Goal: Task Accomplishment & Management: Complete application form

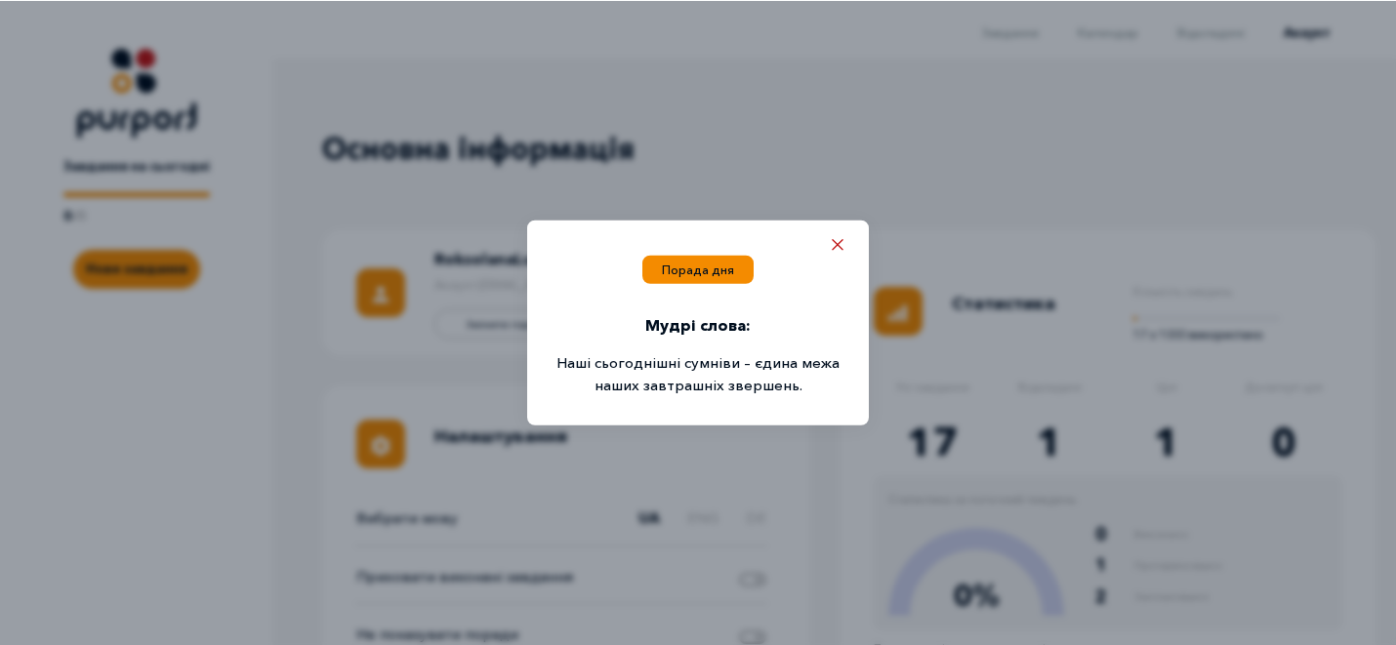
click at [844, 245] on icon "Close popup" at bounding box center [838, 244] width 12 height 12
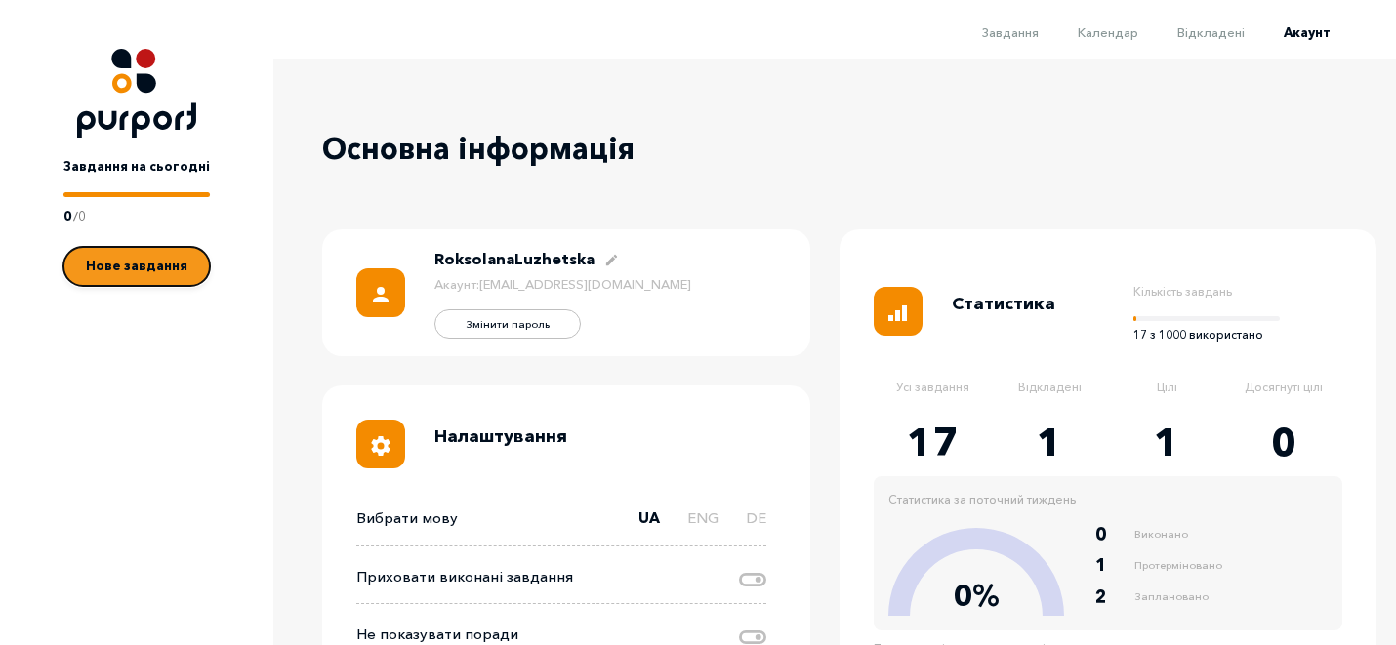
click at [117, 283] on button "Нове завдання" at bounding box center [136, 266] width 146 height 39
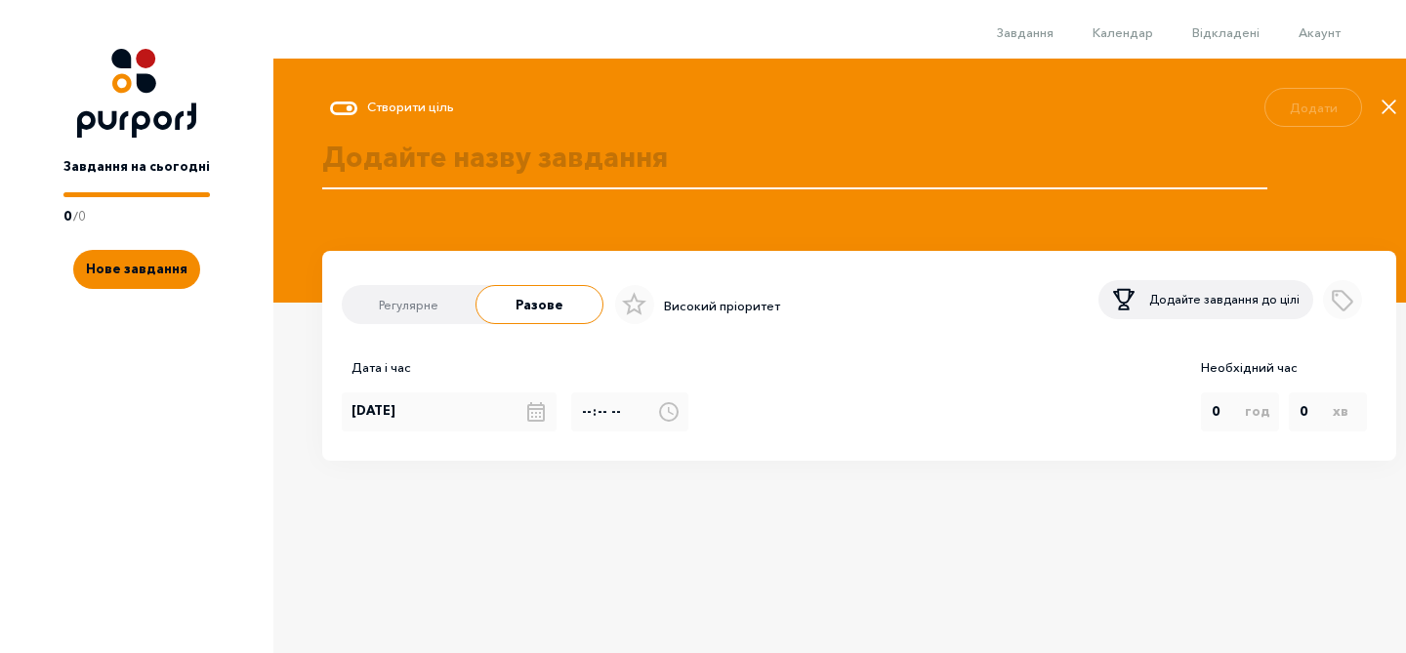
click at [445, 313] on label "Регулярне" at bounding box center [409, 306] width 138 height 39
click at [341, 310] on input "Регулярне" at bounding box center [341, 310] width 0 height 0
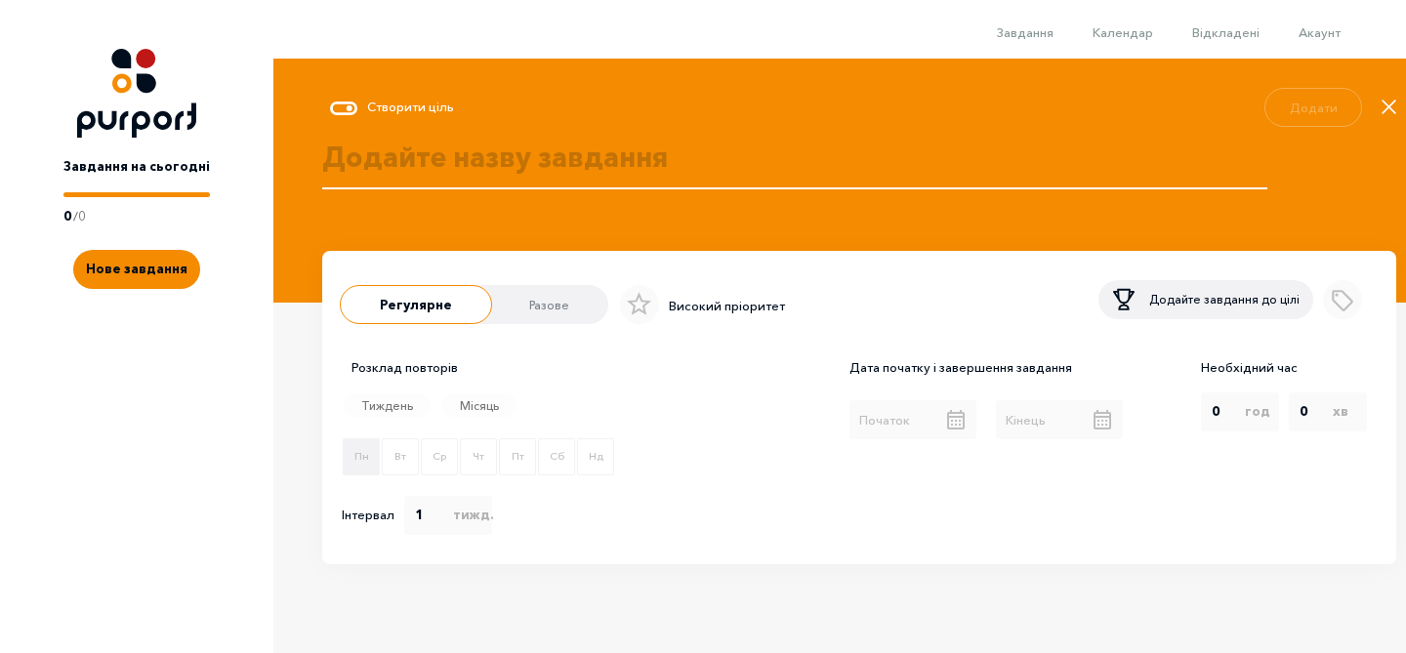
click at [366, 466] on label "Пн" at bounding box center [361, 456] width 37 height 37
click at [342, 460] on input "Пн" at bounding box center [341, 459] width 1 height 1
checkbox input "true"
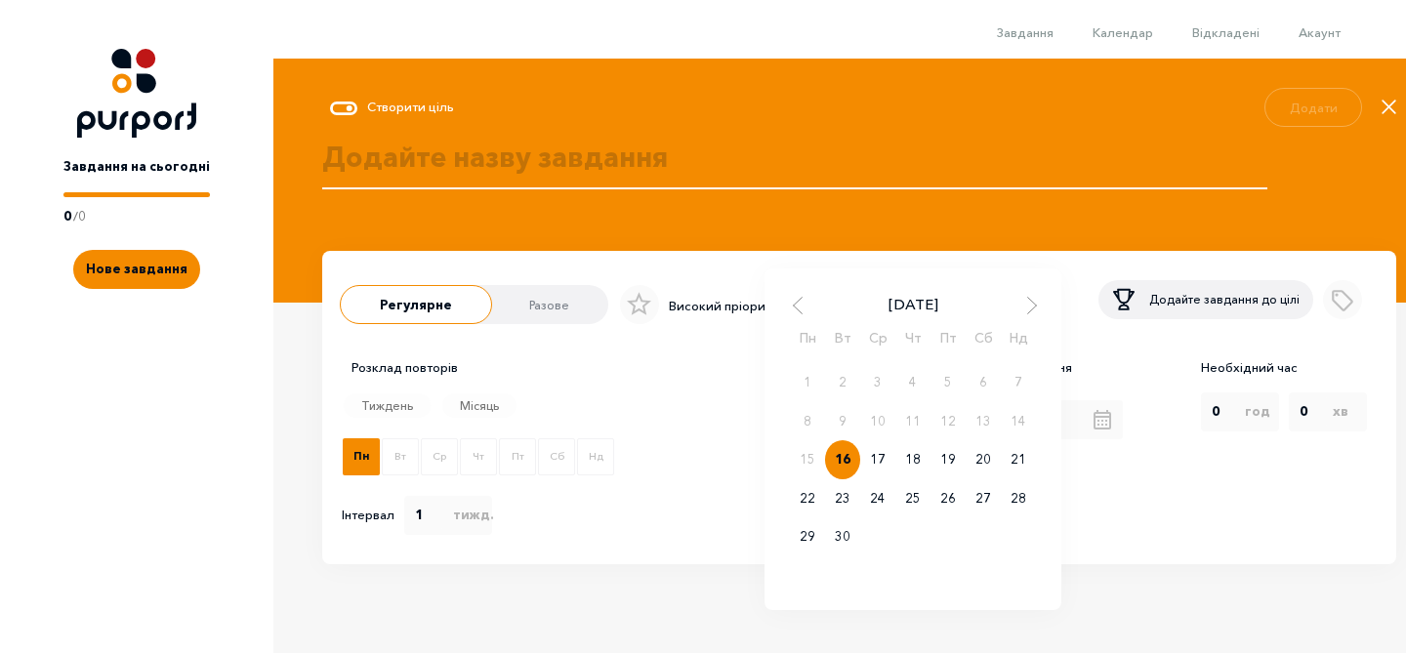
click at [931, 427] on div "[DATE] Пн Вт Ср Чт Пт Сб Нд 1 2 3 4 5 6 7 8 9 10 11 12 13 14 15 16 17 18 19 20 …" at bounding box center [913, 419] width 146 height 39
click at [805, 502] on div "22" at bounding box center [807, 498] width 35 height 39
type input "[DATE]"
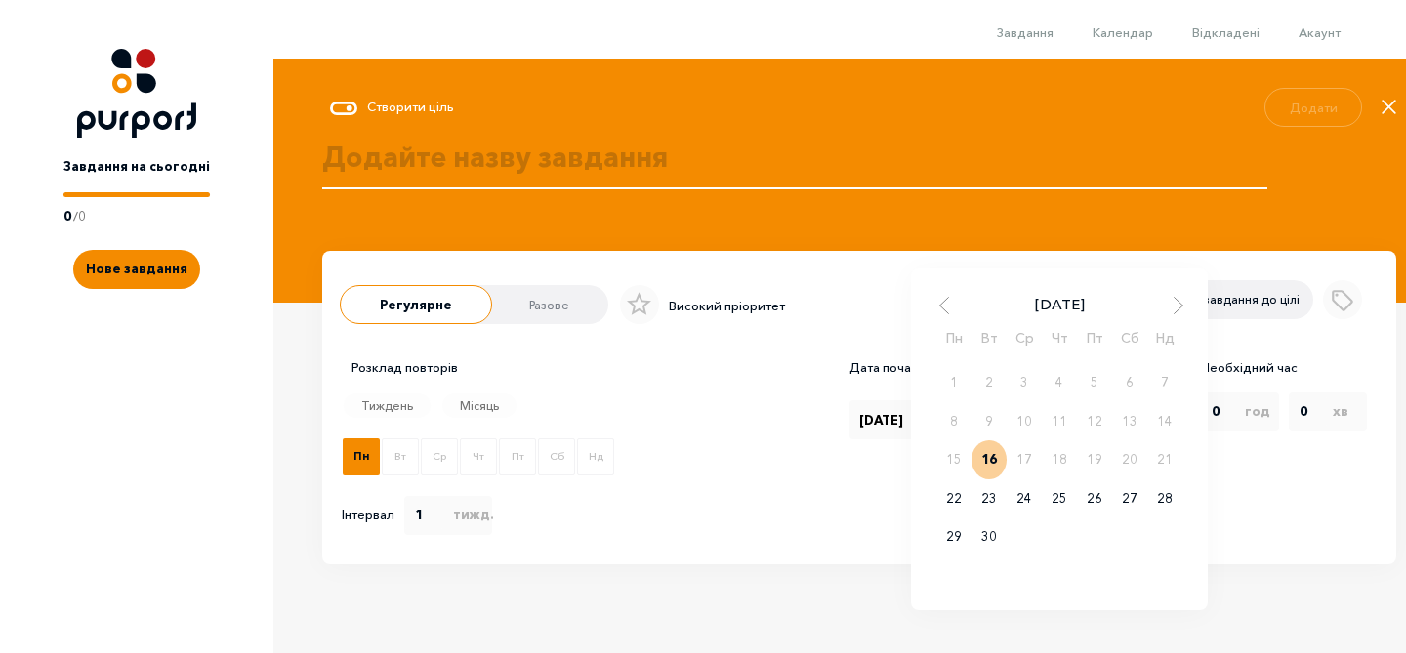
click at [1082, 429] on div "[DATE] Пн Вт Ср Чт Пт Сб Нд 1 2 3 4 5 6 7 8 9 10 11 12 13 14 15 16 17 18 19 20 …" at bounding box center [1059, 419] width 146 height 39
click at [1180, 298] on div "[DATE]" at bounding box center [1059, 304] width 246 height 21
click at [1180, 307] on span "Next Month" at bounding box center [1179, 306] width 20 height 20
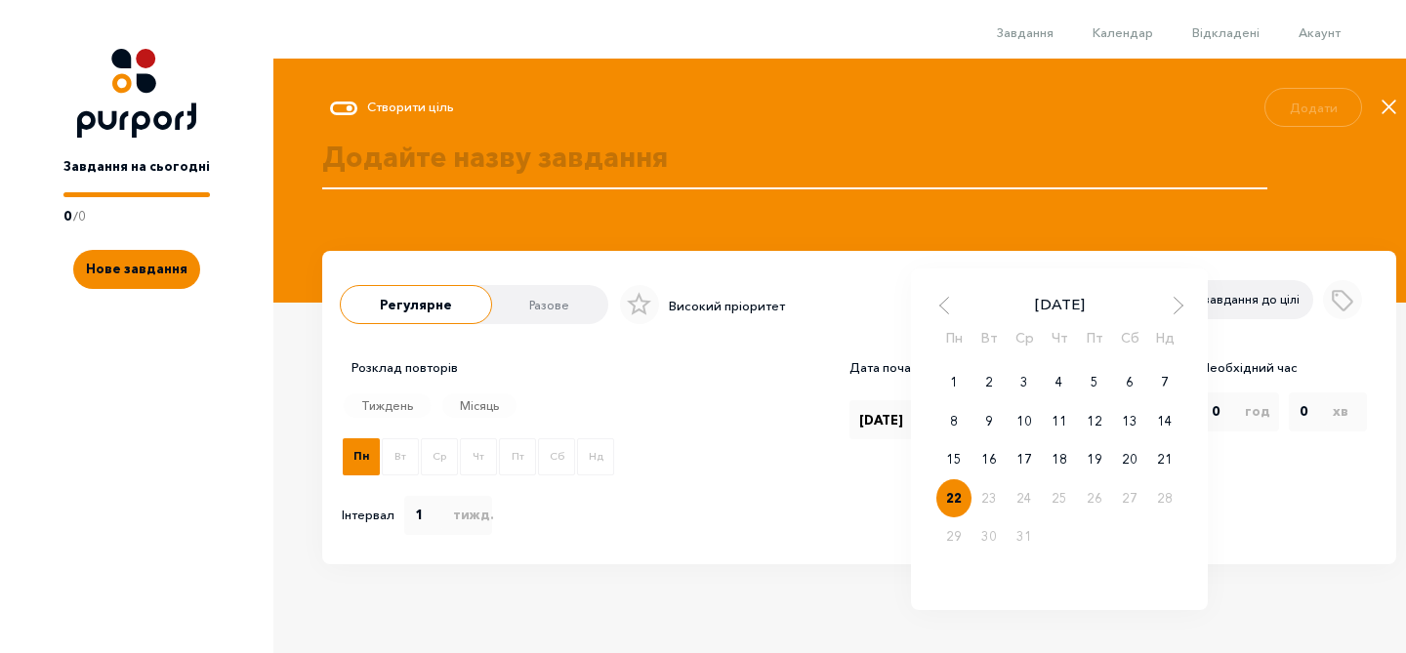
click at [956, 500] on div "22" at bounding box center [953, 498] width 35 height 39
type input "[DATE]"
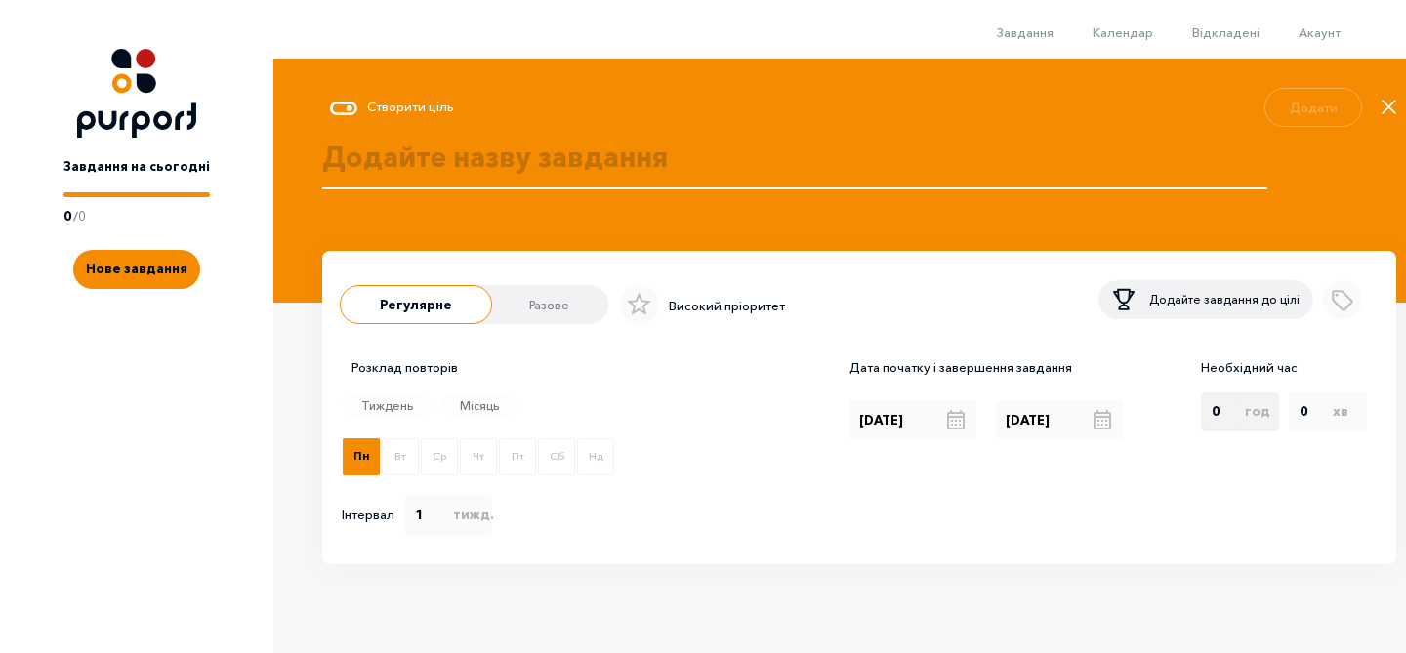
click at [1243, 428] on div "год 0 1 2 3 4 5 6 7 8 9 10 11 12 13 14 15 16 17 18 19 20 21 22 23" at bounding box center [1240, 412] width 78 height 39
select select "1"
click at [1230, 392] on option "1" at bounding box center [1221, 386] width 20 height 25
click at [637, 311] on icon at bounding box center [639, 303] width 24 height 23
click at [620, 306] on input "Select importance" at bounding box center [613, 305] width 13 height 1
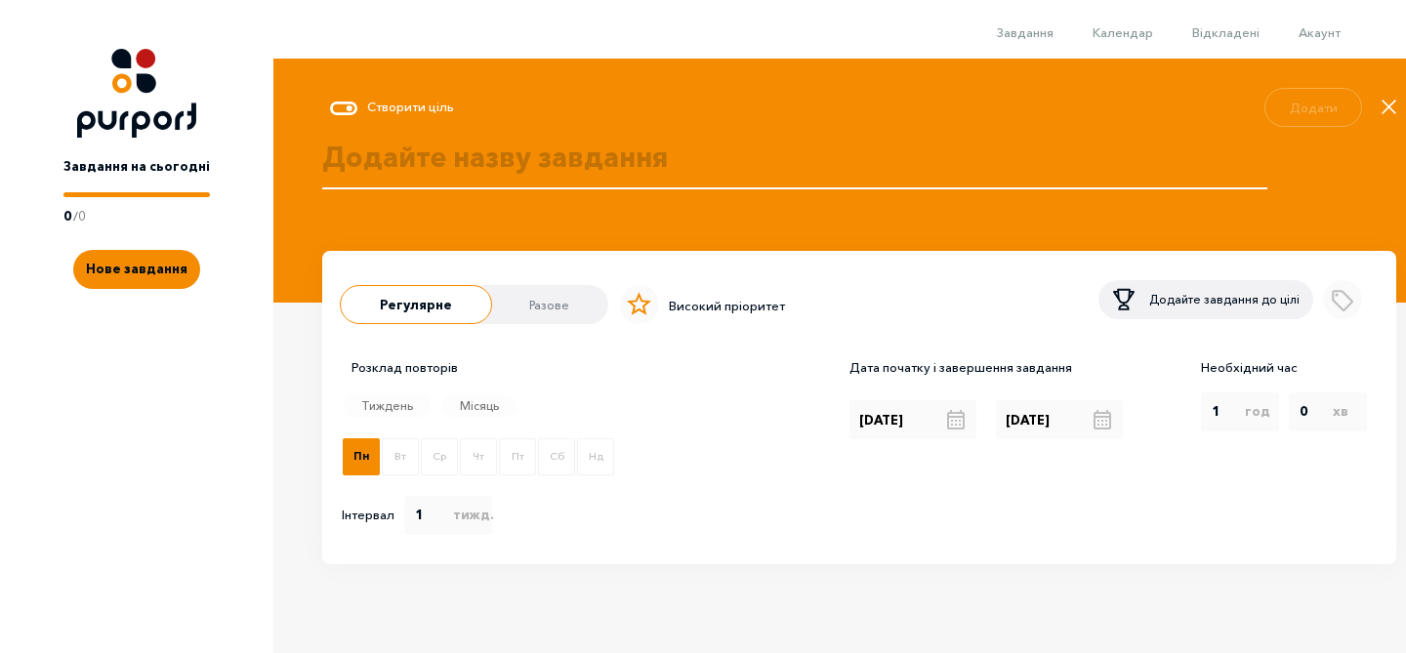
checkbox input "true"
click at [778, 151] on textarea at bounding box center [794, 179] width 945 height 84
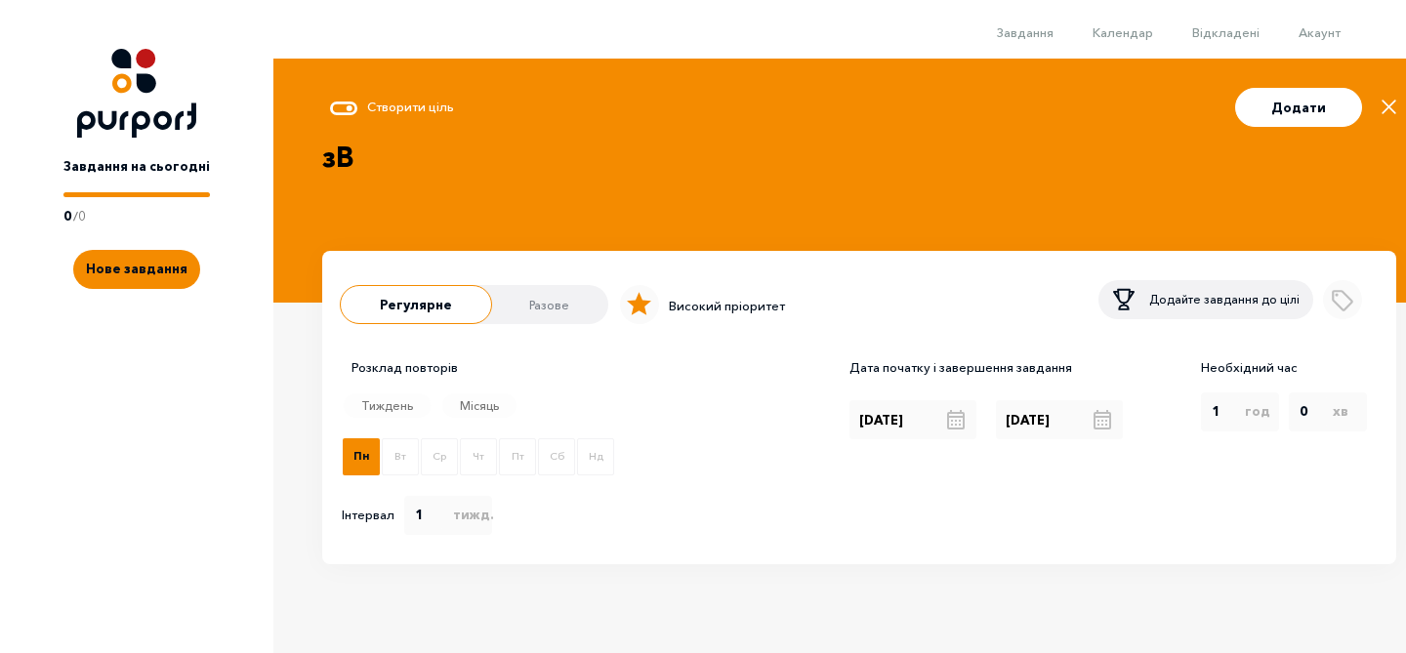
type textarea "з"
type textarea "Звітність рекрутація (тижнева)"
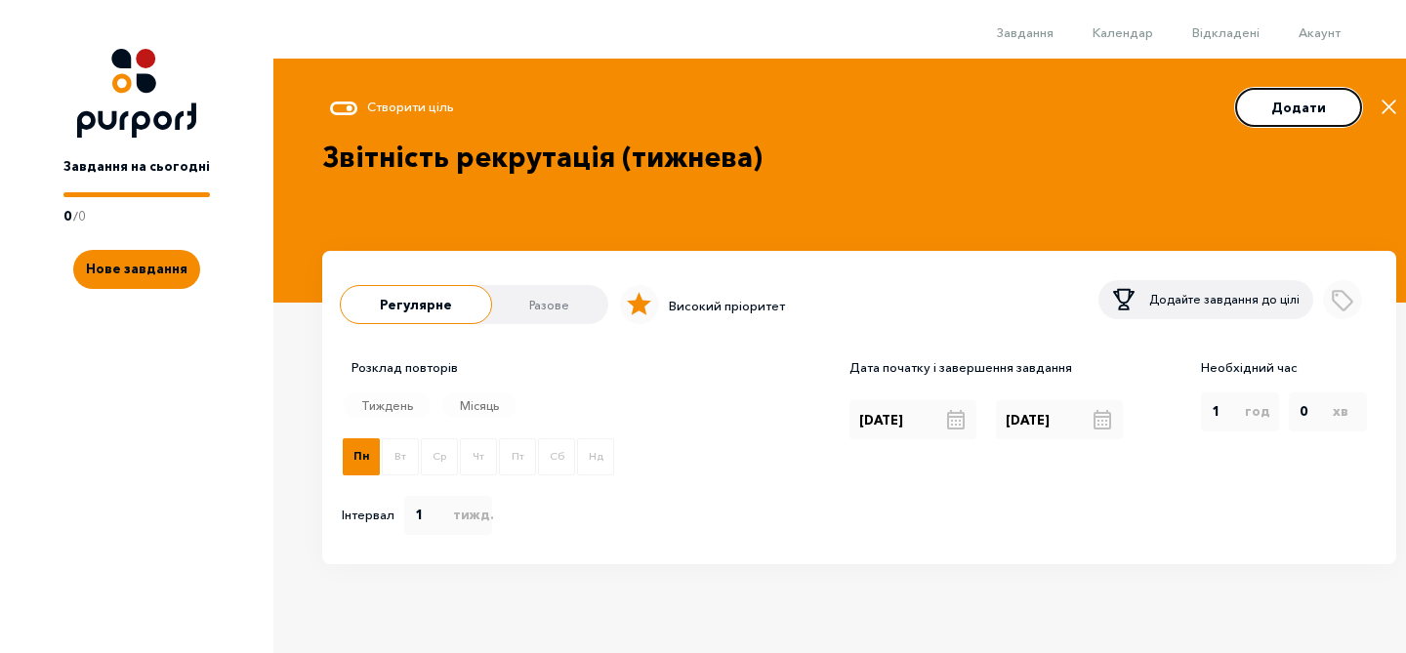
click at [1297, 113] on button "Додати" at bounding box center [1298, 107] width 127 height 39
checkbox input "false"
radio input "radio"
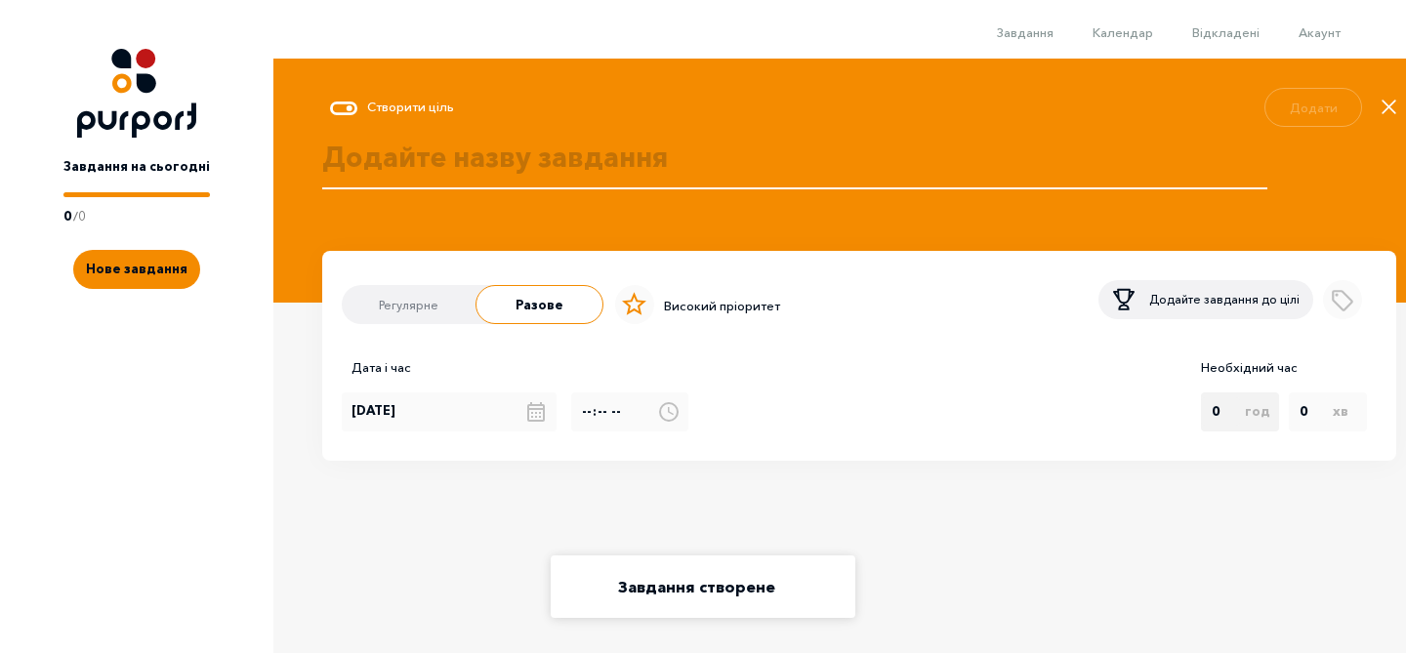
click at [696, 595] on div "Завдання створене" at bounding box center [696, 586] width 275 height 35
click at [1031, 51] on div "Завдання Календар Відкладені Акаунт" at bounding box center [694, 39] width 1389 height 39
click at [1031, 34] on span "Завдання" at bounding box center [1025, 32] width 57 height 16
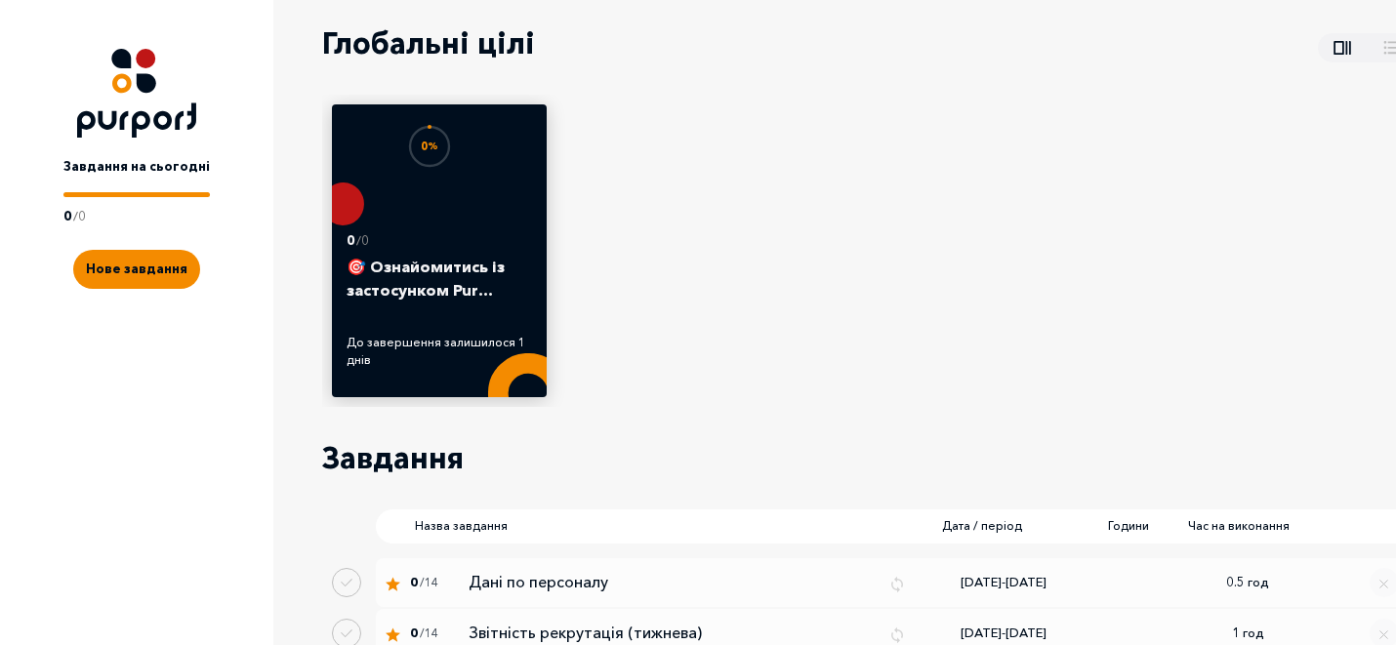
scroll to position [224, 0]
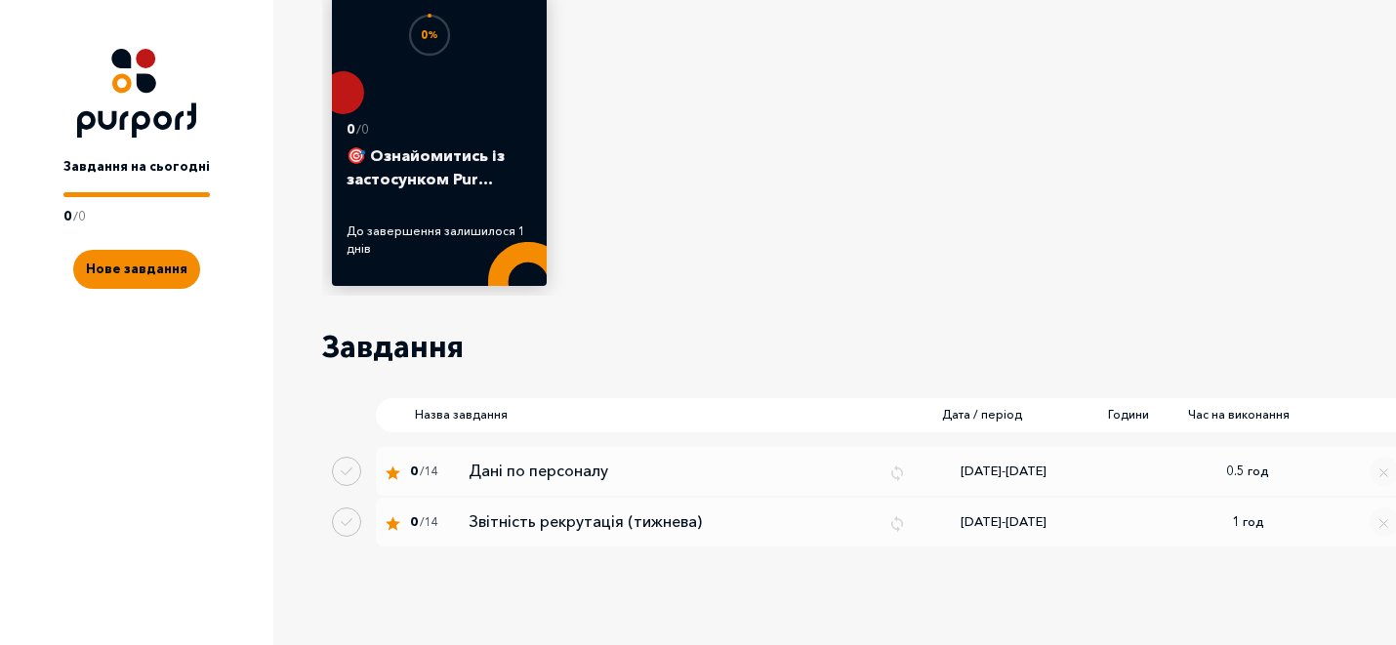
click at [1113, 253] on div "0 % 0 / 0 🎯 Ознайомитись із застосунком Pur… До завершення залишилося 1 днів" at bounding box center [869, 139] width 1094 height 312
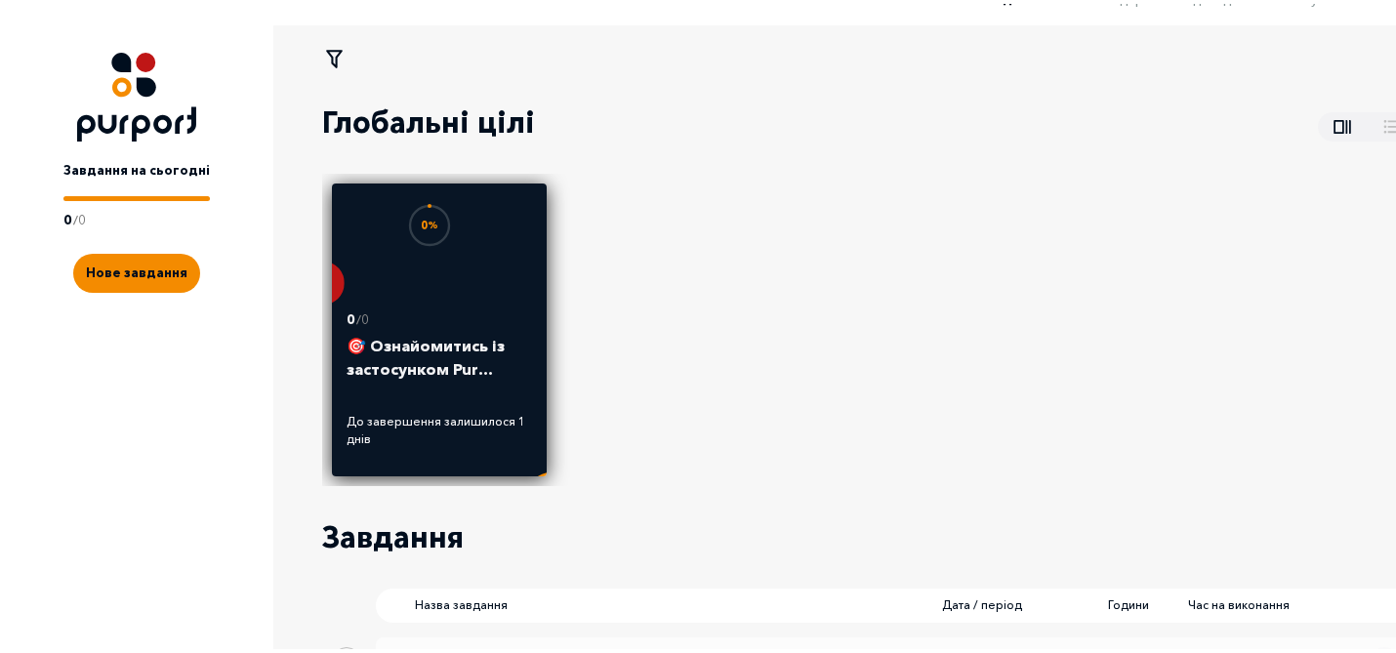
scroll to position [0, 0]
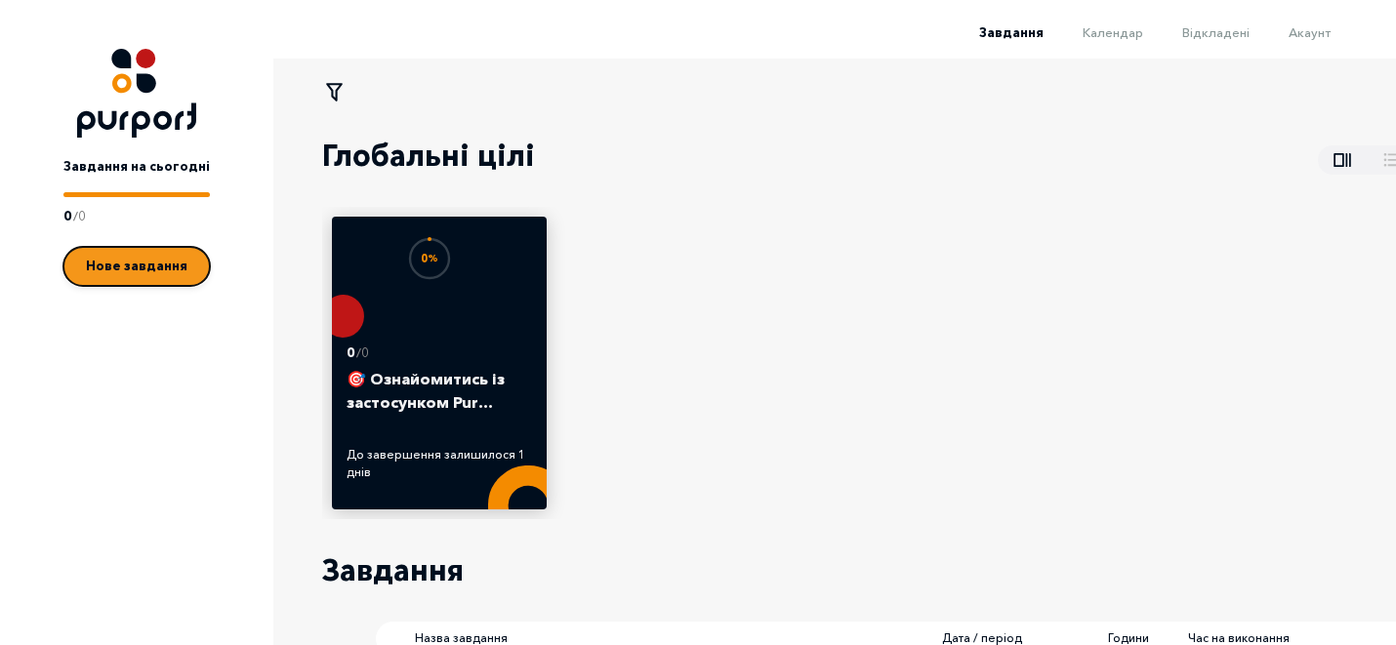
click at [162, 276] on button "Нове завдання" at bounding box center [136, 266] width 146 height 39
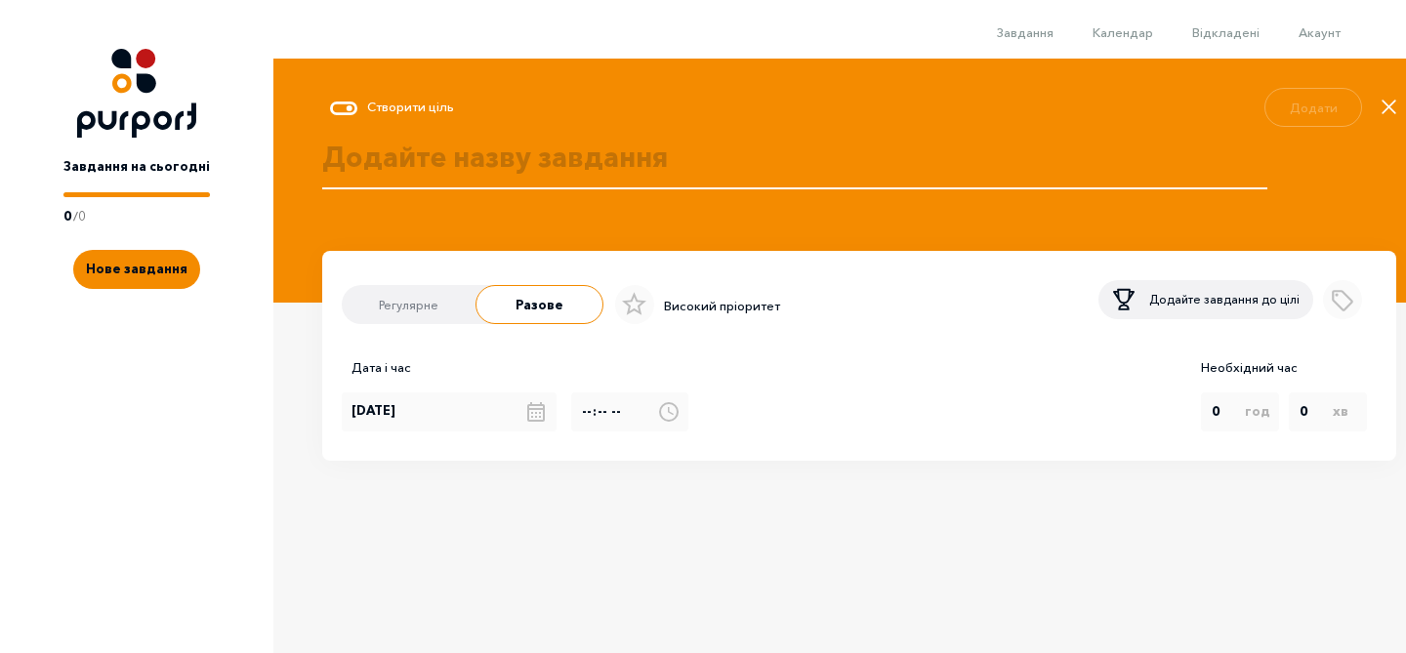
click at [442, 166] on textarea at bounding box center [794, 179] width 945 height 84
click at [1387, 107] on icon "Close" at bounding box center [1389, 107] width 13 height 13
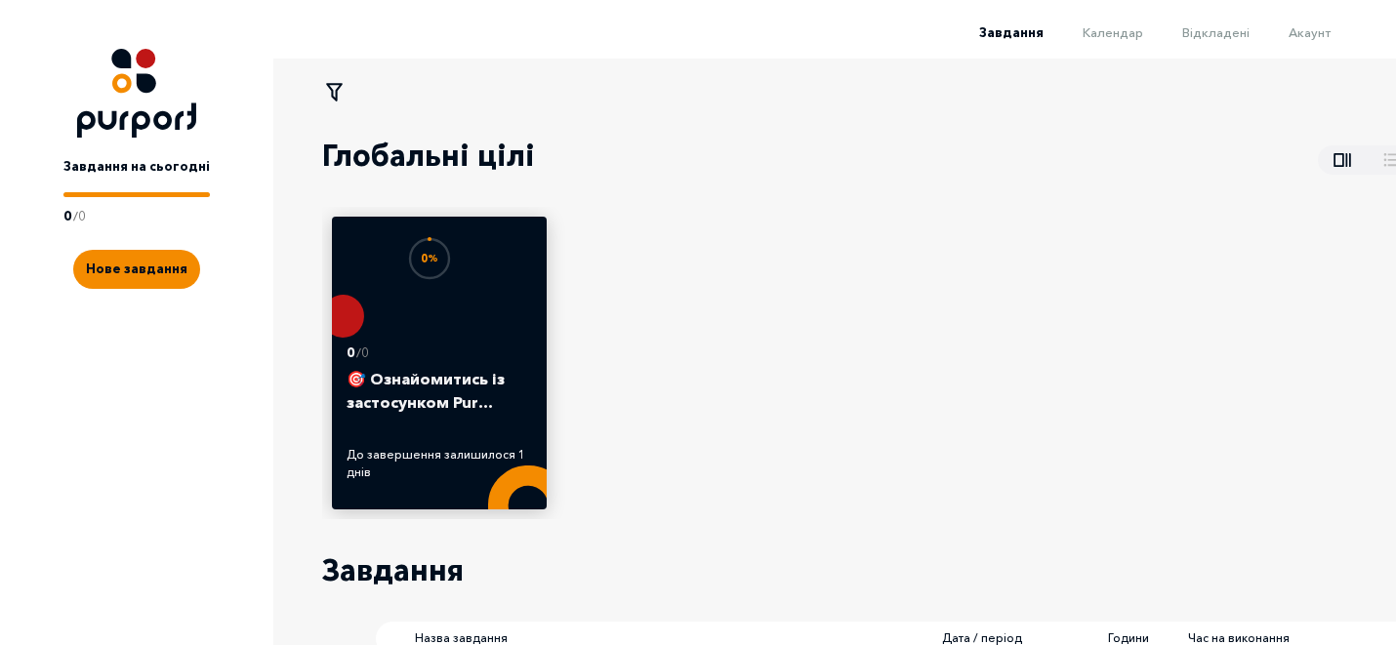
click at [174, 140] on link "Завдання на сьогодні 0 / 0" at bounding box center [136, 182] width 146 height 88
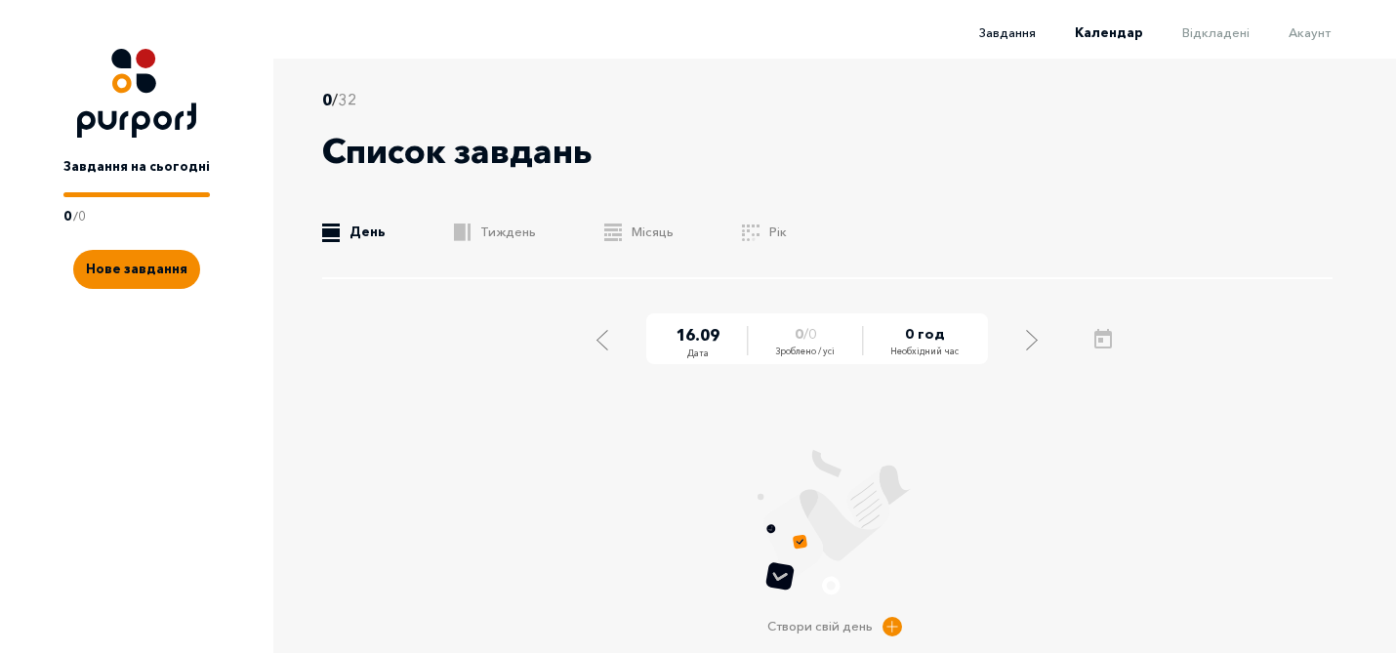
click at [1036, 37] on span "Завдання" at bounding box center [1007, 32] width 57 height 16
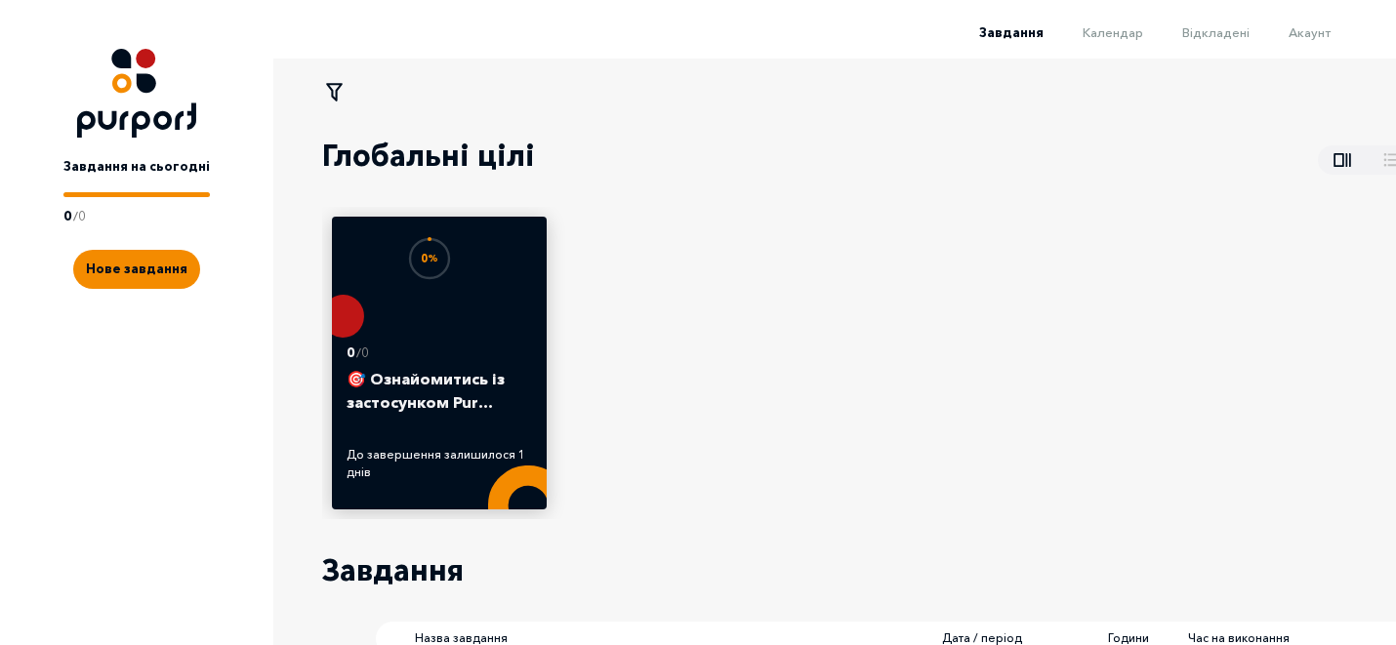
click at [1287, 41] on li "Акаунт" at bounding box center [1290, 31] width 81 height 23
click at [1304, 40] on li "Акаунт" at bounding box center [1290, 31] width 81 height 23
click at [1321, 37] on span "Акаунт" at bounding box center [1310, 32] width 42 height 16
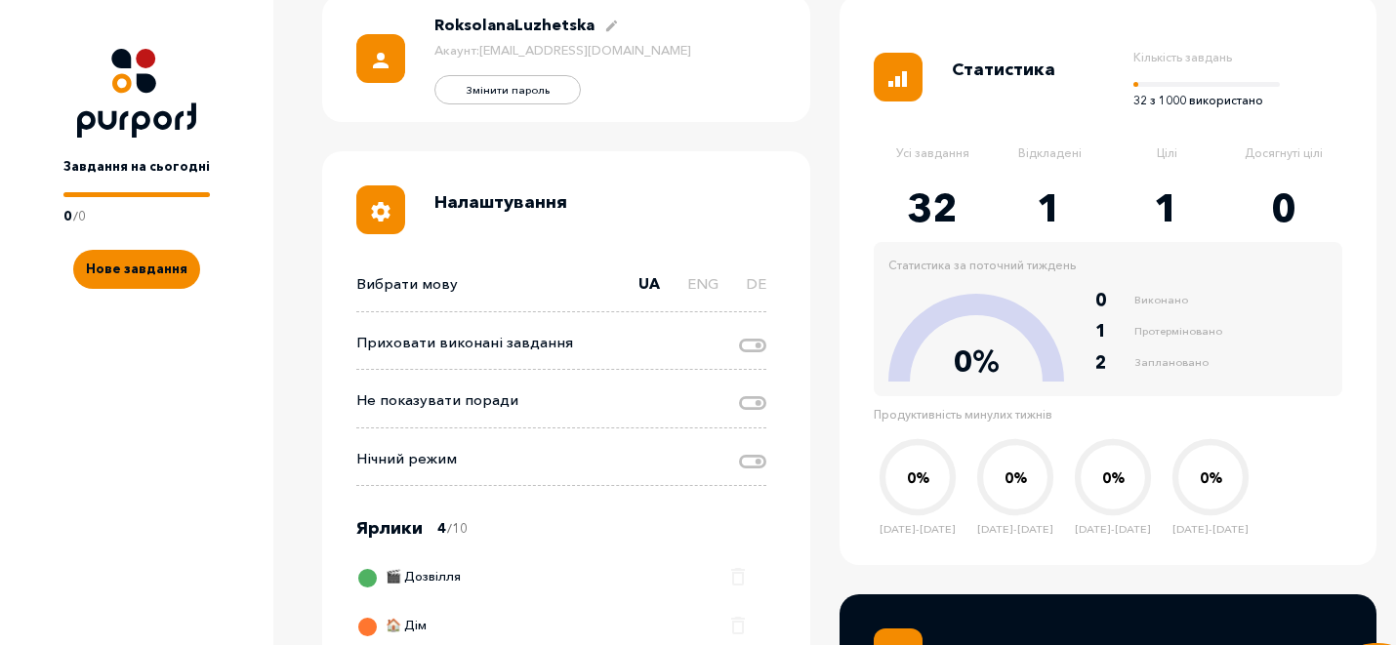
scroll to position [235, 0]
